Goal: Transaction & Acquisition: Obtain resource

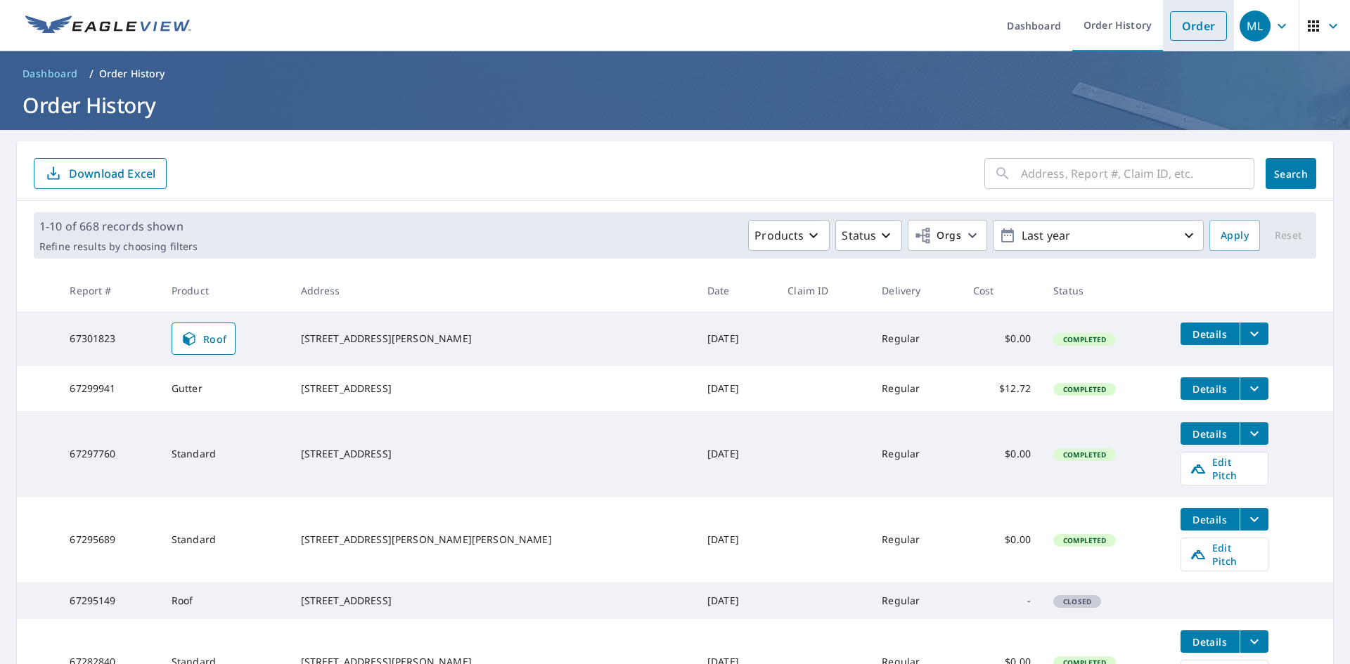
click at [1193, 25] on link "Order" at bounding box center [1198, 26] width 57 height 30
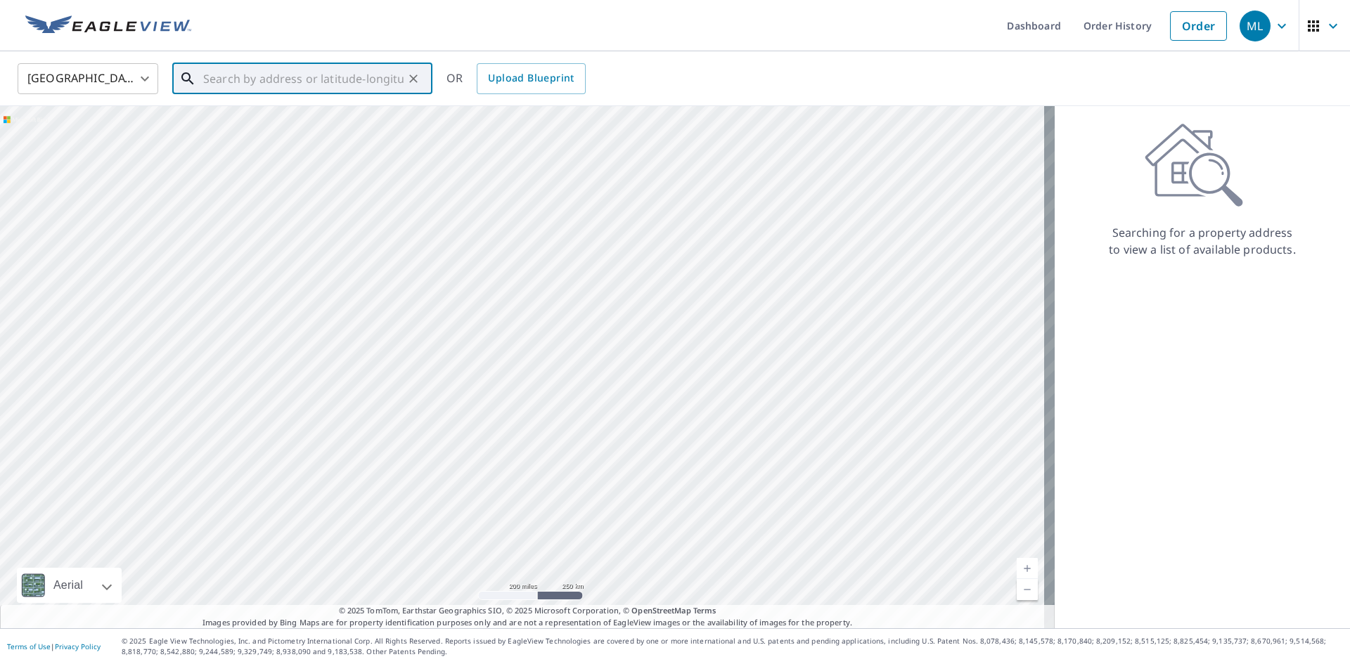
paste input "[STREET_ADDRESS]"
click at [335, 79] on input "[STREET_ADDRESS]" at bounding box center [303, 78] width 200 height 39
click at [255, 120] on span "[STREET_ADDRESS]" at bounding box center [310, 119] width 221 height 17
type input "[STREET_ADDRESS][PERSON_NAME]"
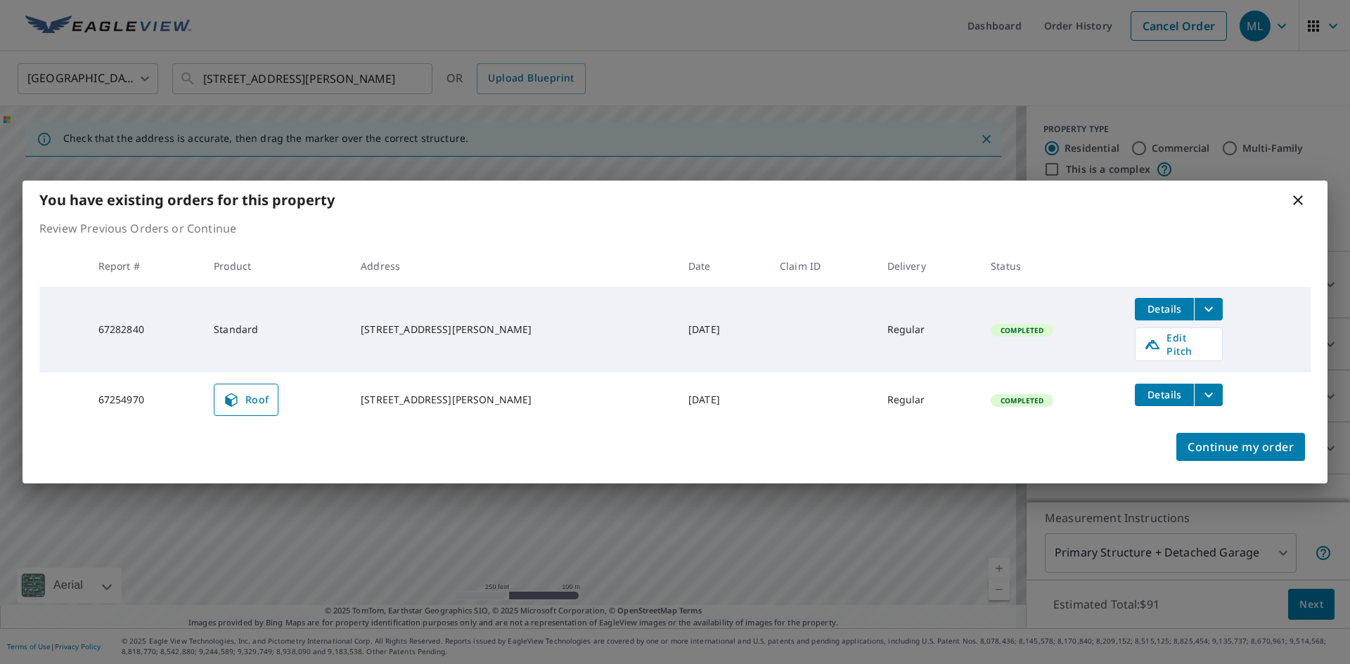
click at [1201, 392] on icon "filesDropdownBtn-67254970" at bounding box center [1208, 395] width 17 height 17
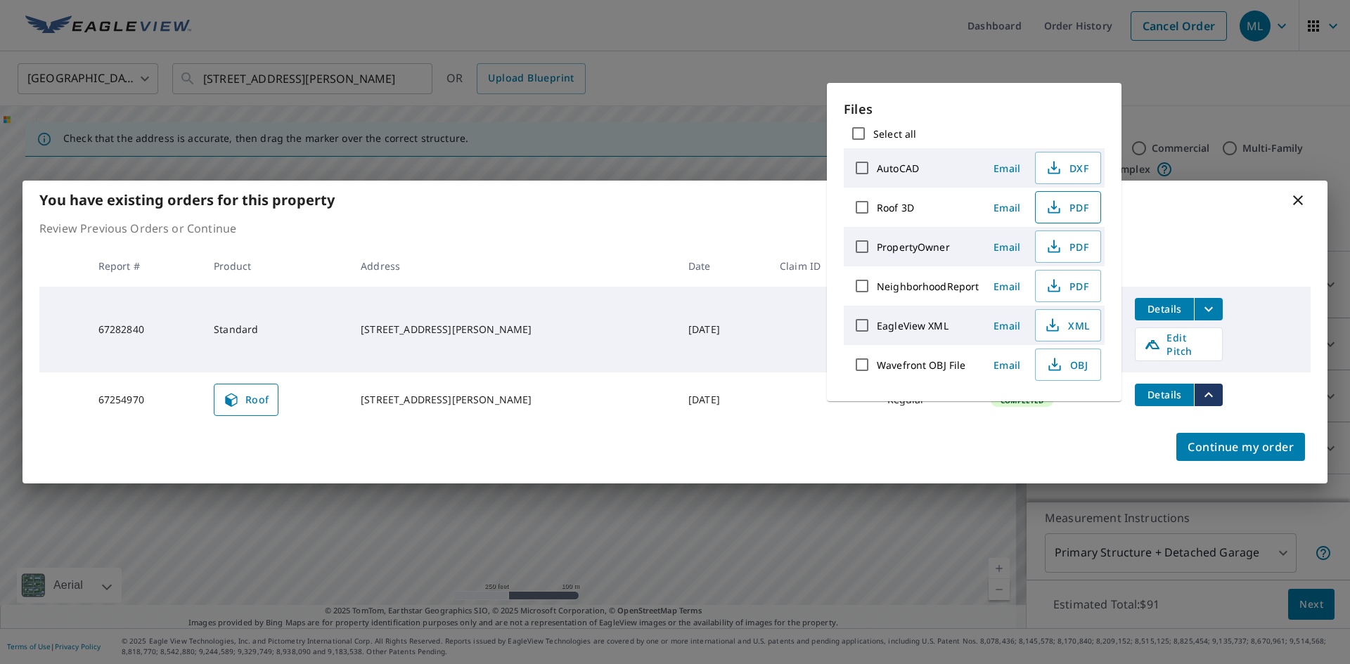
click at [1074, 205] on span "PDF" at bounding box center [1066, 207] width 45 height 17
click at [1071, 210] on span "PDF" at bounding box center [1066, 207] width 45 height 17
